Goal: Check status: Check status

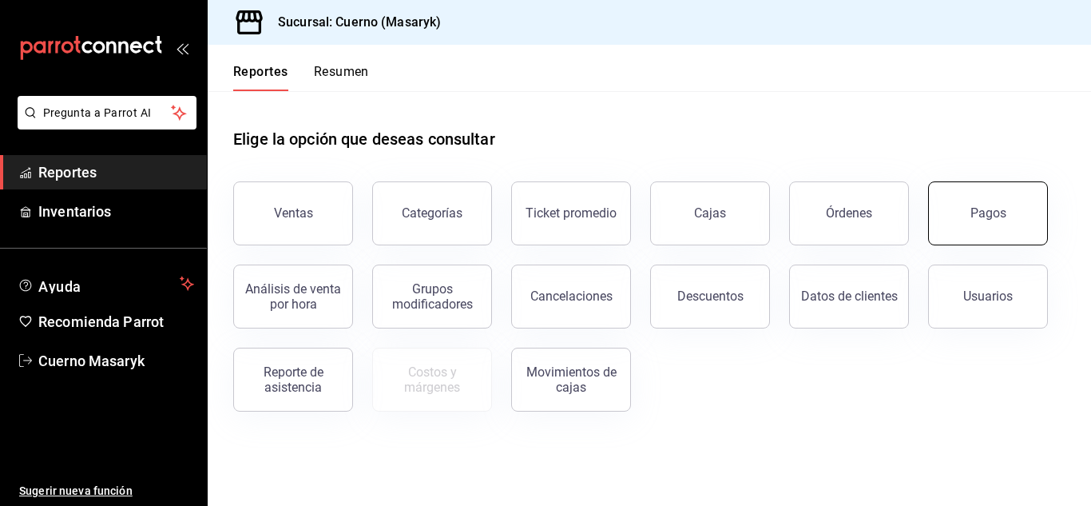
click at [991, 212] on div "Pagos" at bounding box center [988, 212] width 36 height 15
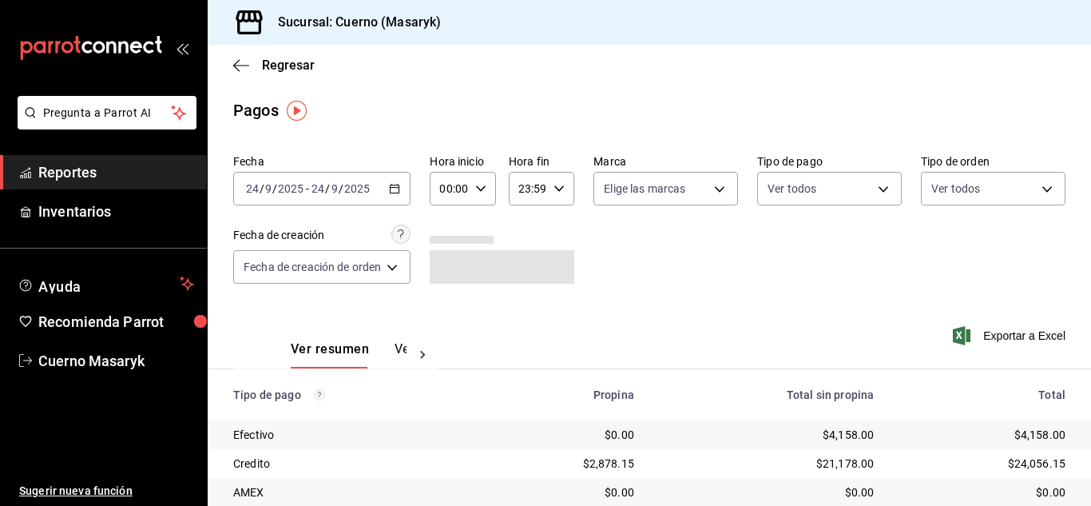
click at [489, 189] on div "00:00 Hora inicio" at bounding box center [462, 189] width 65 height 34
click at [455, 228] on button "04" at bounding box center [448, 223] width 26 height 32
type input "04:00"
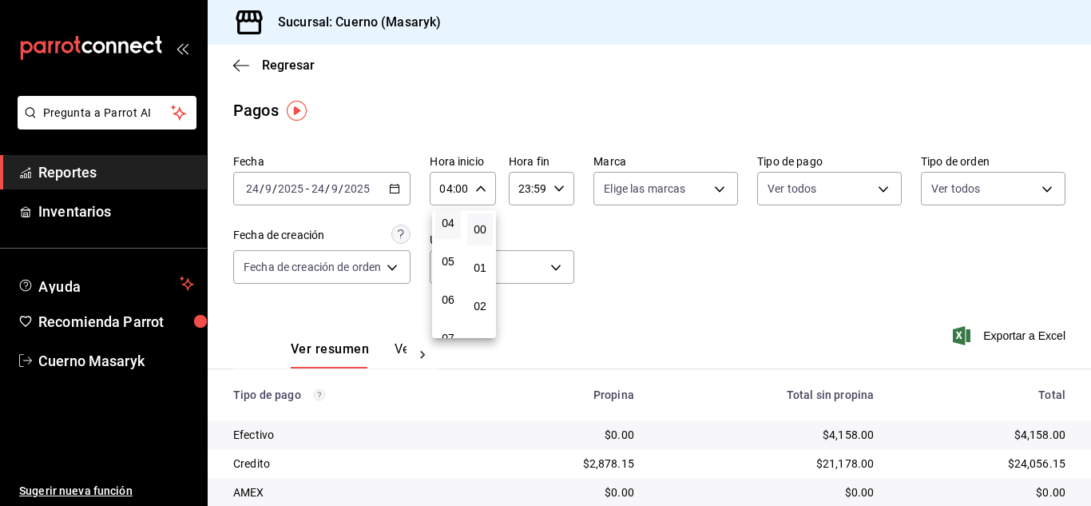
click at [823, 311] on div at bounding box center [545, 253] width 1091 height 506
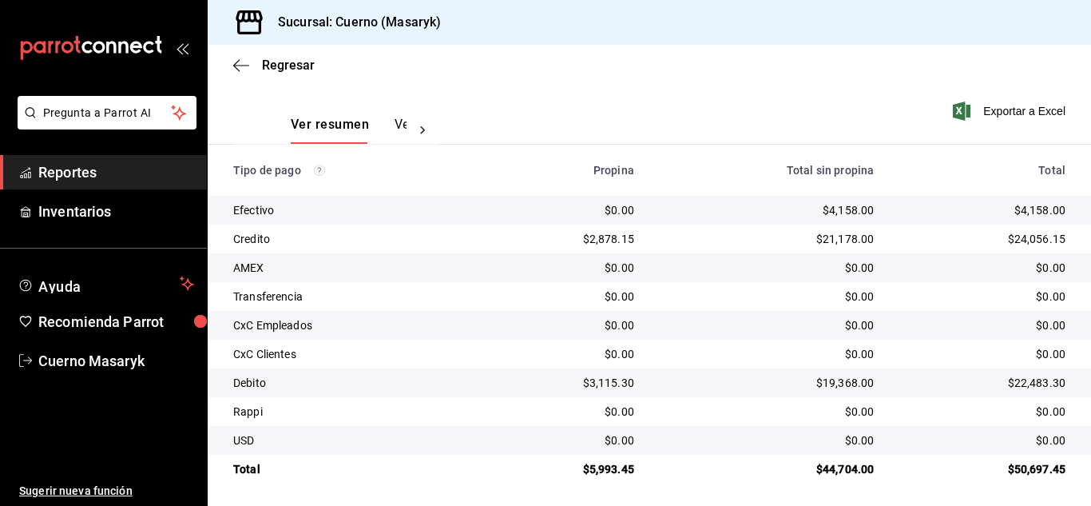
scroll to position [228, 0]
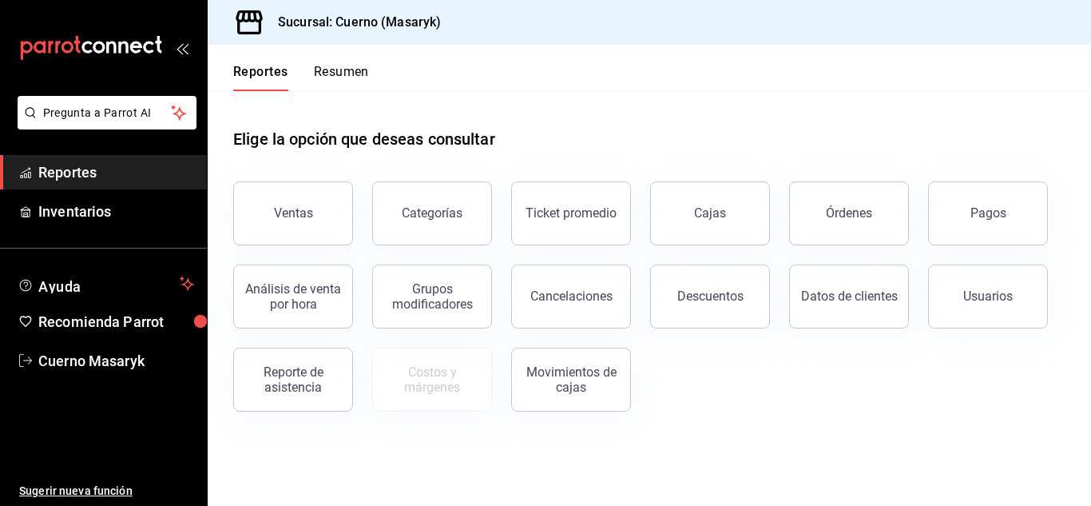
click at [972, 246] on div "Usuarios" at bounding box center [978, 286] width 139 height 83
click at [982, 229] on button "Pagos" at bounding box center [988, 213] width 120 height 64
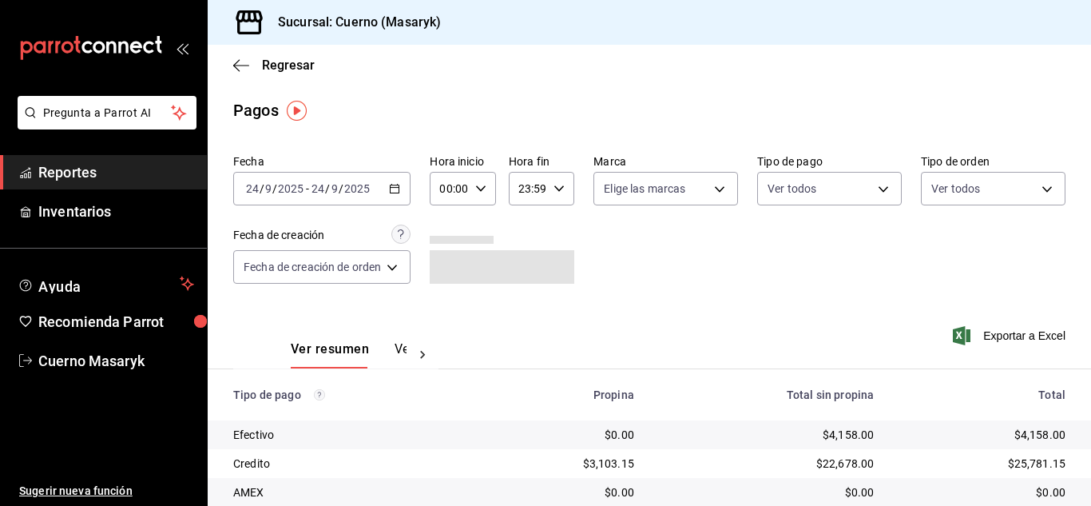
click at [483, 184] on icon "button" at bounding box center [480, 188] width 11 height 11
click at [454, 216] on button "04" at bounding box center [448, 223] width 26 height 32
type input "04:00"
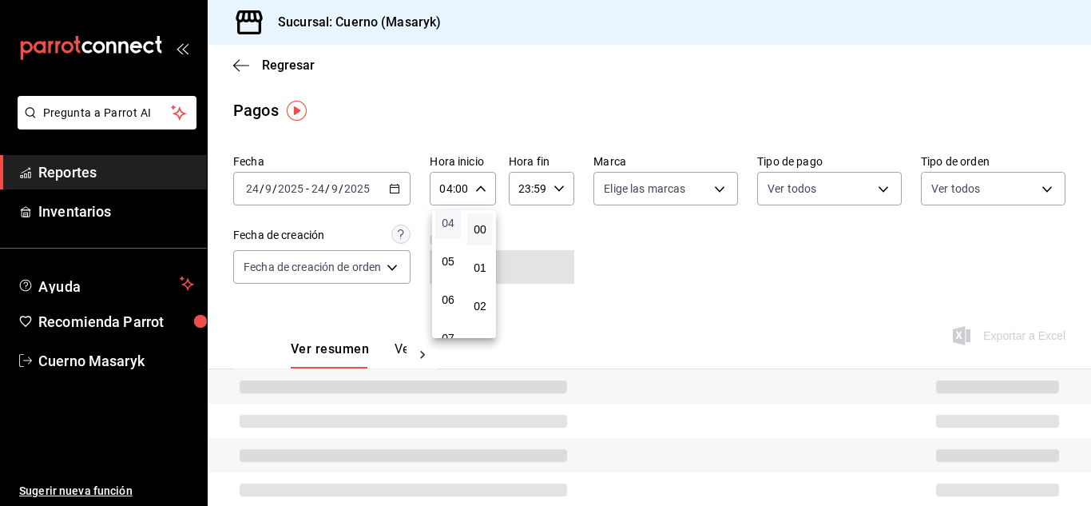
click at [446, 220] on span "04" at bounding box center [448, 222] width 6 height 13
click at [769, 266] on div at bounding box center [545, 253] width 1091 height 506
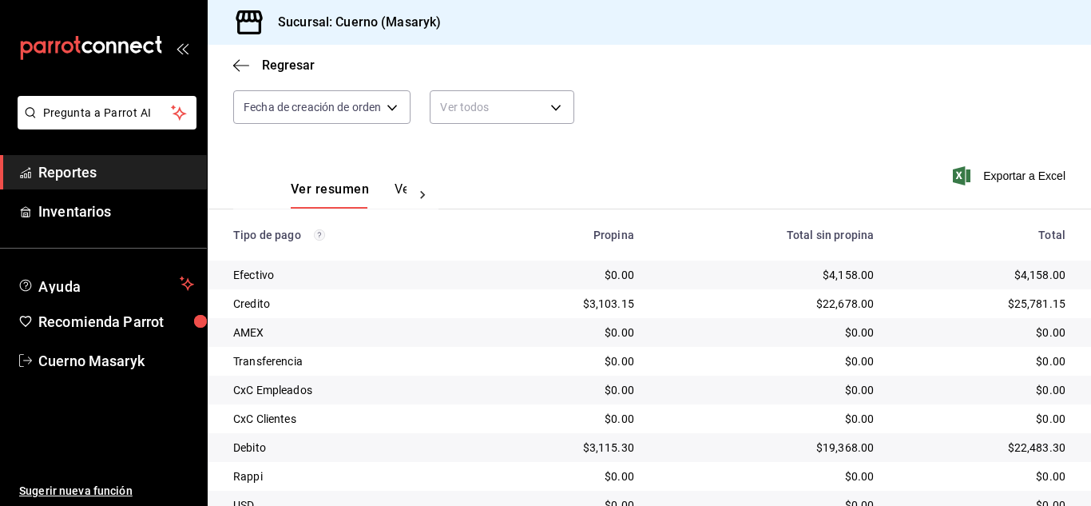
scroll to position [228, 0]
